Goal: Book appointment/travel/reservation

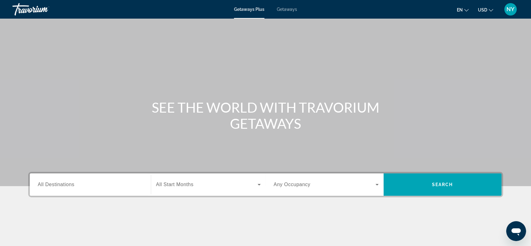
click at [288, 9] on span "Getaways" at bounding box center [287, 9] width 20 height 5
click at [111, 181] on input "Destination All Destinations" at bounding box center [90, 184] width 105 height 7
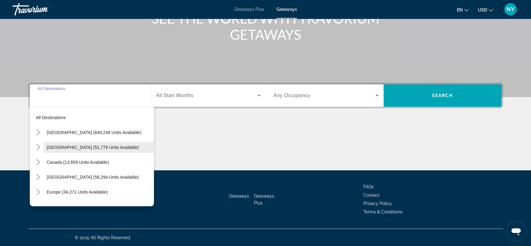
scroll to position [89, 0]
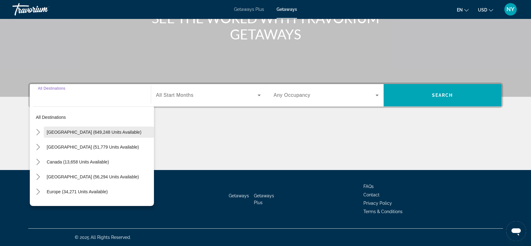
click at [61, 134] on span "[GEOGRAPHIC_DATA] (649,248 units available)" at bounding box center [94, 132] width 95 height 5
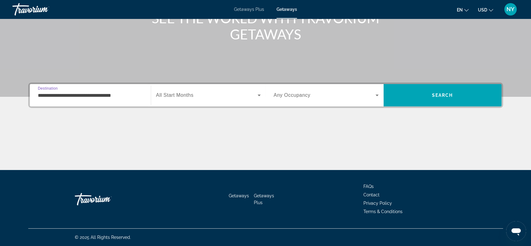
click at [60, 93] on input "**********" at bounding box center [90, 95] width 105 height 7
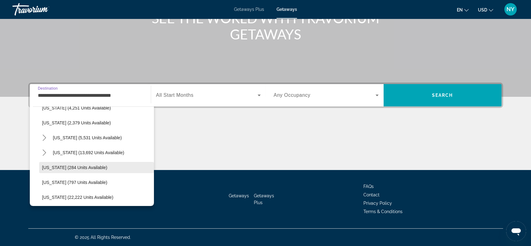
scroll to position [412, 0]
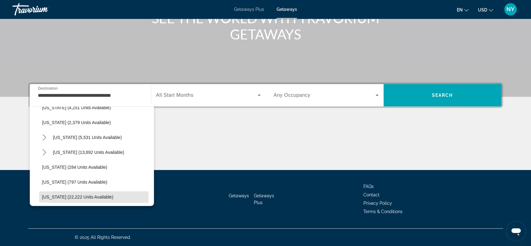
drag, startPoint x: 60, startPoint y: 196, endPoint x: 69, endPoint y: 194, distance: 9.6
click at [60, 196] on span "[US_STATE] (22,222 units available)" at bounding box center [77, 197] width 71 height 5
type input "**********"
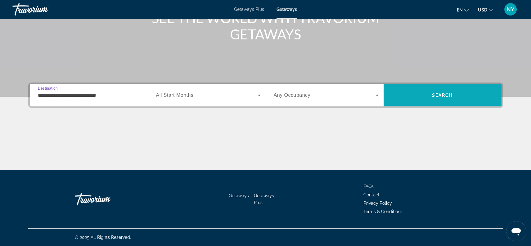
click at [424, 94] on span "Search" at bounding box center [443, 95] width 118 height 15
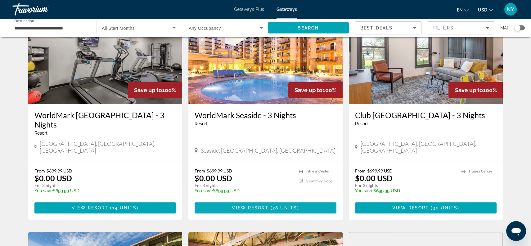
scroll to position [502, 0]
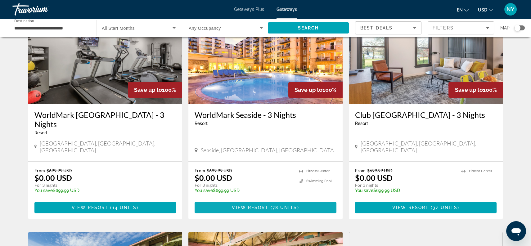
click at [252, 205] on span "View Resort" at bounding box center [250, 207] width 37 height 5
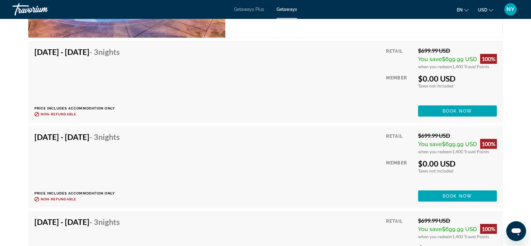
scroll to position [4071, 0]
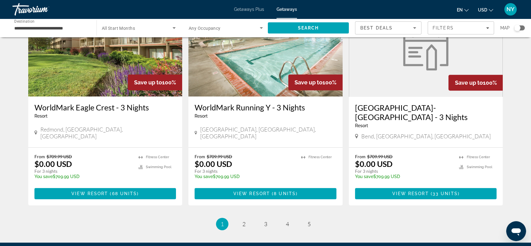
scroll to position [737, 0]
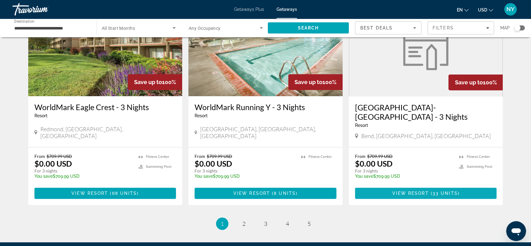
click at [404, 191] on span "View Resort" at bounding box center [410, 193] width 37 height 5
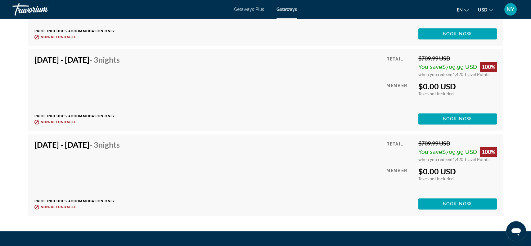
scroll to position [1994, 0]
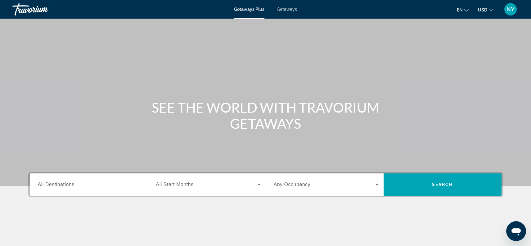
click at [286, 9] on span "Getaways" at bounding box center [287, 9] width 20 height 5
click at [90, 186] on input "Destination All Destinations" at bounding box center [90, 184] width 105 height 7
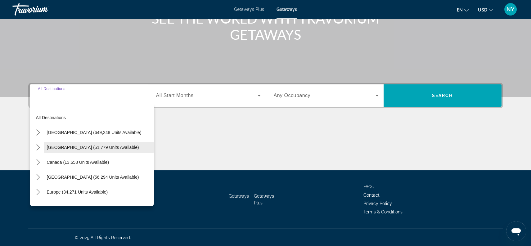
scroll to position [89, 0]
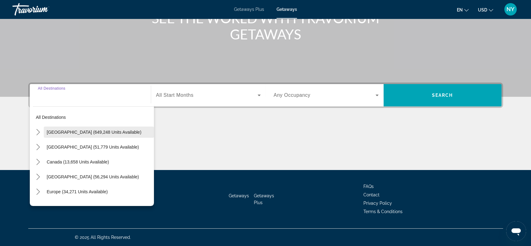
click at [50, 133] on span "[GEOGRAPHIC_DATA] (649,248 units available)" at bounding box center [94, 132] width 95 height 5
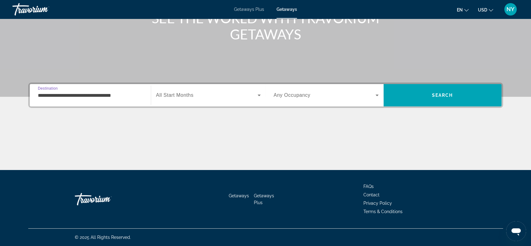
click at [48, 93] on input "**********" at bounding box center [90, 95] width 105 height 7
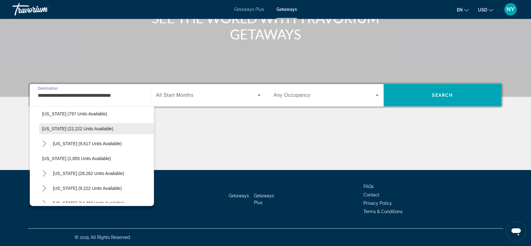
scroll to position [481, 0]
click at [68, 128] on span "[US_STATE] (22,222 units available)" at bounding box center [77, 128] width 71 height 5
type input "**********"
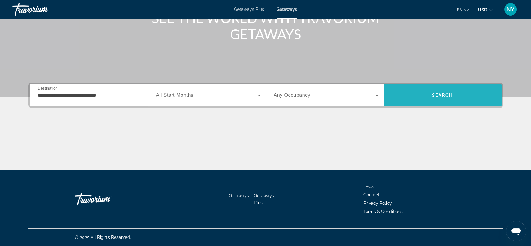
click at [433, 96] on span "Search" at bounding box center [442, 95] width 21 height 5
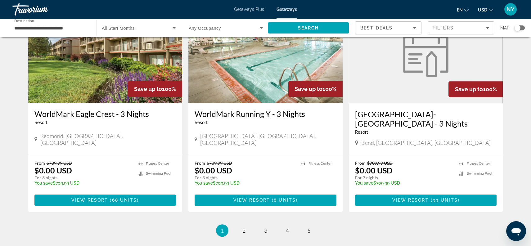
scroll to position [730, 0]
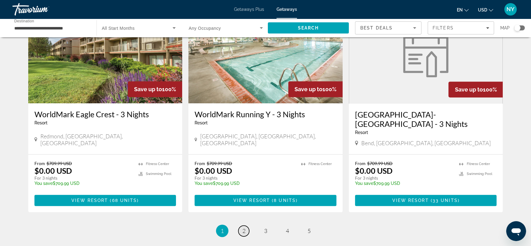
click at [242, 226] on link "page 2" at bounding box center [243, 231] width 11 height 11
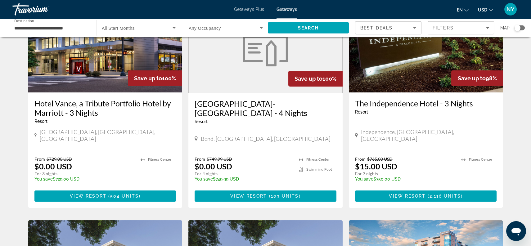
scroll to position [66, 0]
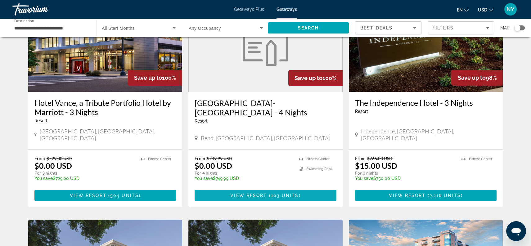
click at [259, 193] on span "View Resort" at bounding box center [248, 195] width 37 height 5
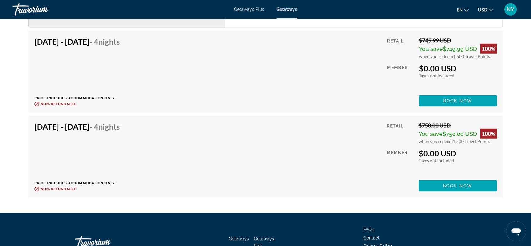
scroll to position [3541, 0]
